Goal: Information Seeking & Learning: Learn about a topic

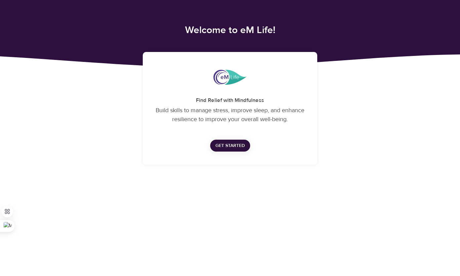
click at [232, 144] on span "Get Started" at bounding box center [230, 146] width 29 height 8
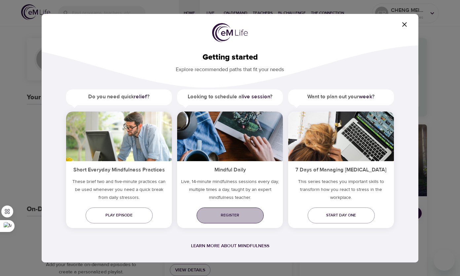
click at [235, 213] on span "Register" at bounding box center [230, 215] width 57 height 7
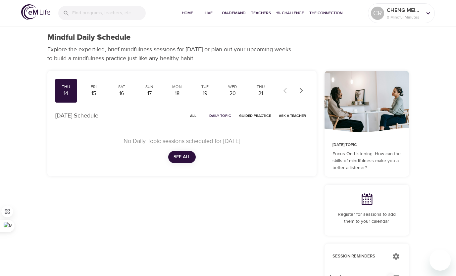
click at [93, 93] on div "15" at bounding box center [93, 94] width 17 height 8
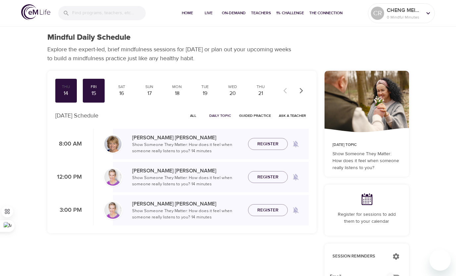
click at [123, 92] on div "16" at bounding box center [121, 94] width 17 height 8
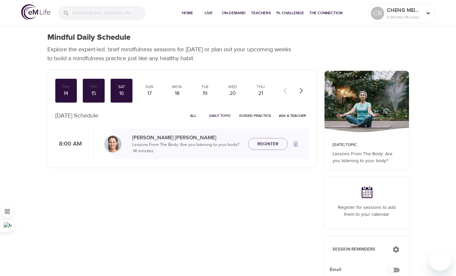
click at [147, 86] on div "Sun" at bounding box center [149, 87] width 17 height 6
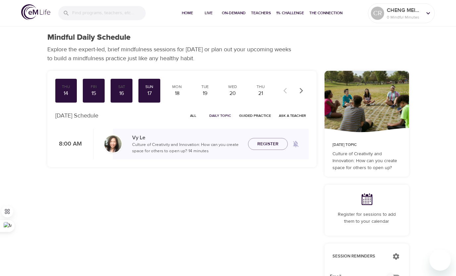
click at [172, 93] on div "18" at bounding box center [177, 94] width 17 height 8
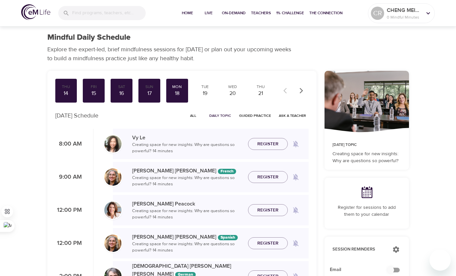
click at [201, 95] on div "19" at bounding box center [205, 94] width 17 height 8
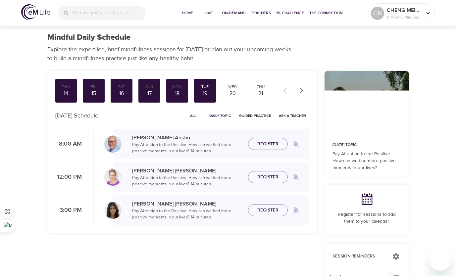
click at [229, 91] on div "20" at bounding box center [232, 94] width 17 height 8
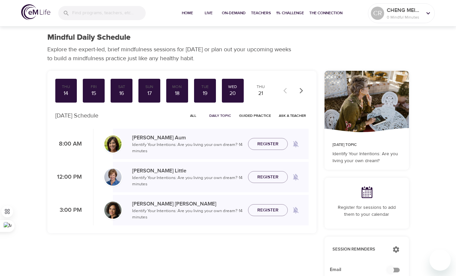
click at [193, 117] on span "All" at bounding box center [193, 115] width 16 height 6
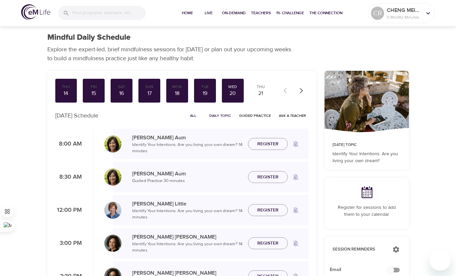
click at [222, 115] on span "Daily Topic" at bounding box center [220, 115] width 22 height 6
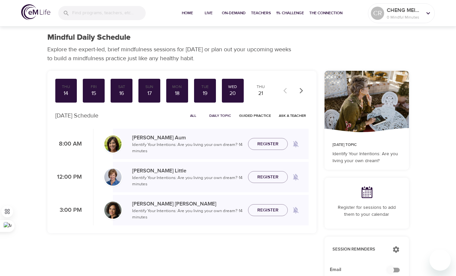
click at [255, 117] on span "Guided Practice" at bounding box center [255, 115] width 32 height 6
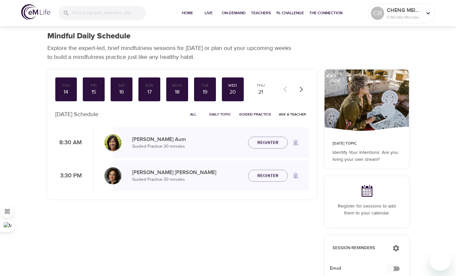
scroll to position [2, 0]
